Goal: Use online tool/utility: Utilize a website feature to perform a specific function

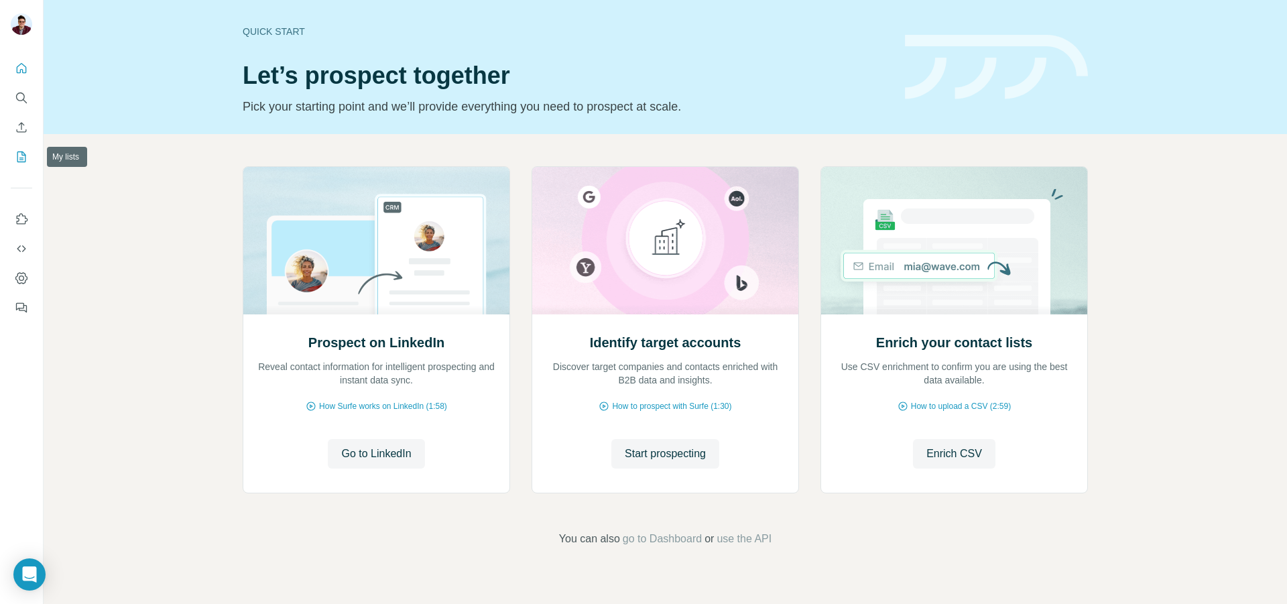
click at [17, 166] on button "My lists" at bounding box center [21, 157] width 21 height 24
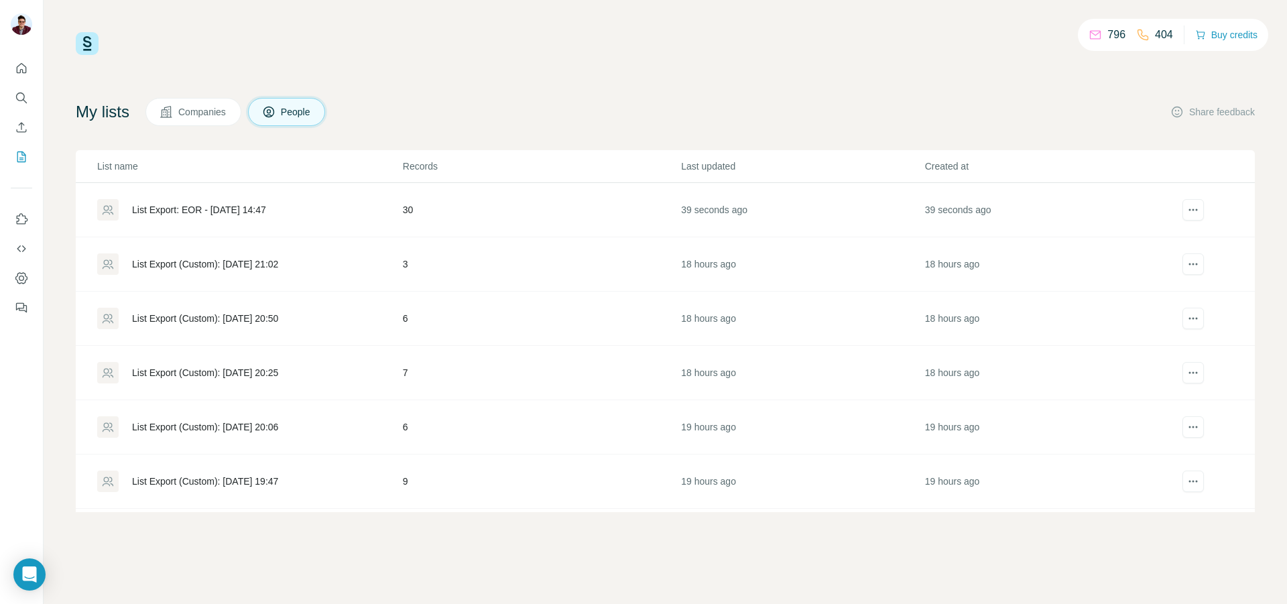
click at [334, 214] on div "List Export: EOR - [DATE] 14:47" at bounding box center [249, 209] width 304 height 21
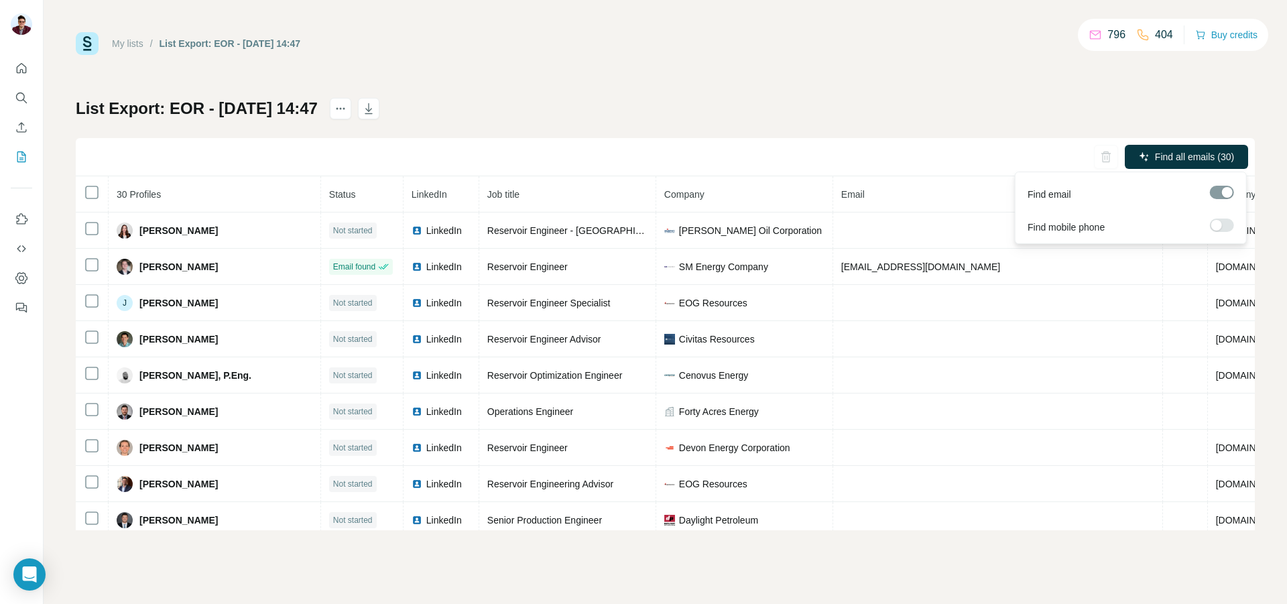
click at [1219, 225] on div at bounding box center [1216, 225] width 11 height 11
click at [1218, 158] on span "Find all emails & mobiles (30)" at bounding box center [1171, 156] width 123 height 13
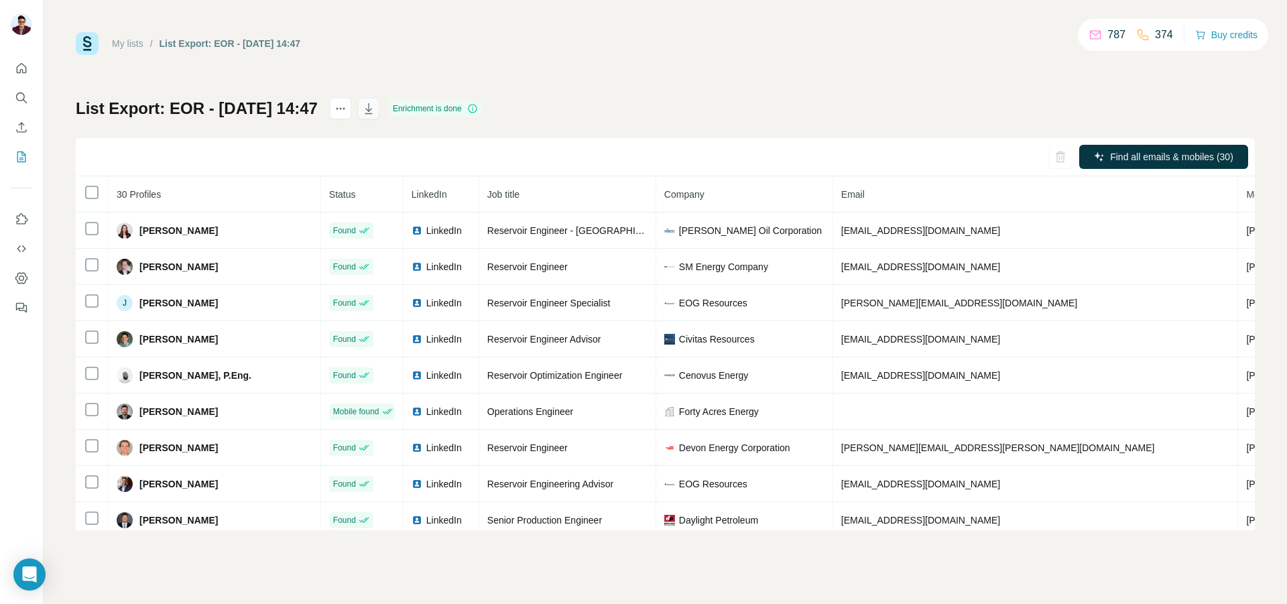
click at [375, 111] on icon "button" at bounding box center [368, 108] width 13 height 13
